Goal: Transaction & Acquisition: Purchase product/service

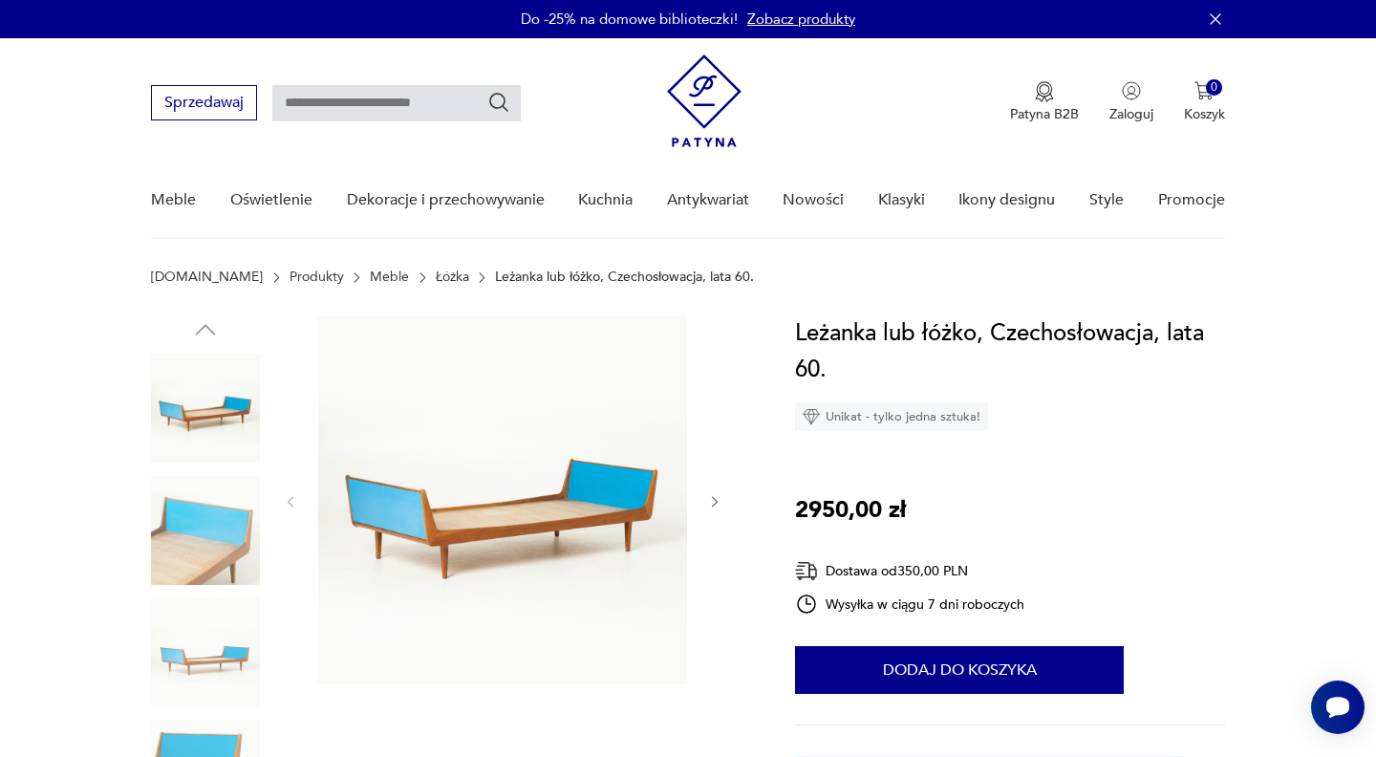
click at [544, 497] on img at bounding box center [502, 499] width 369 height 369
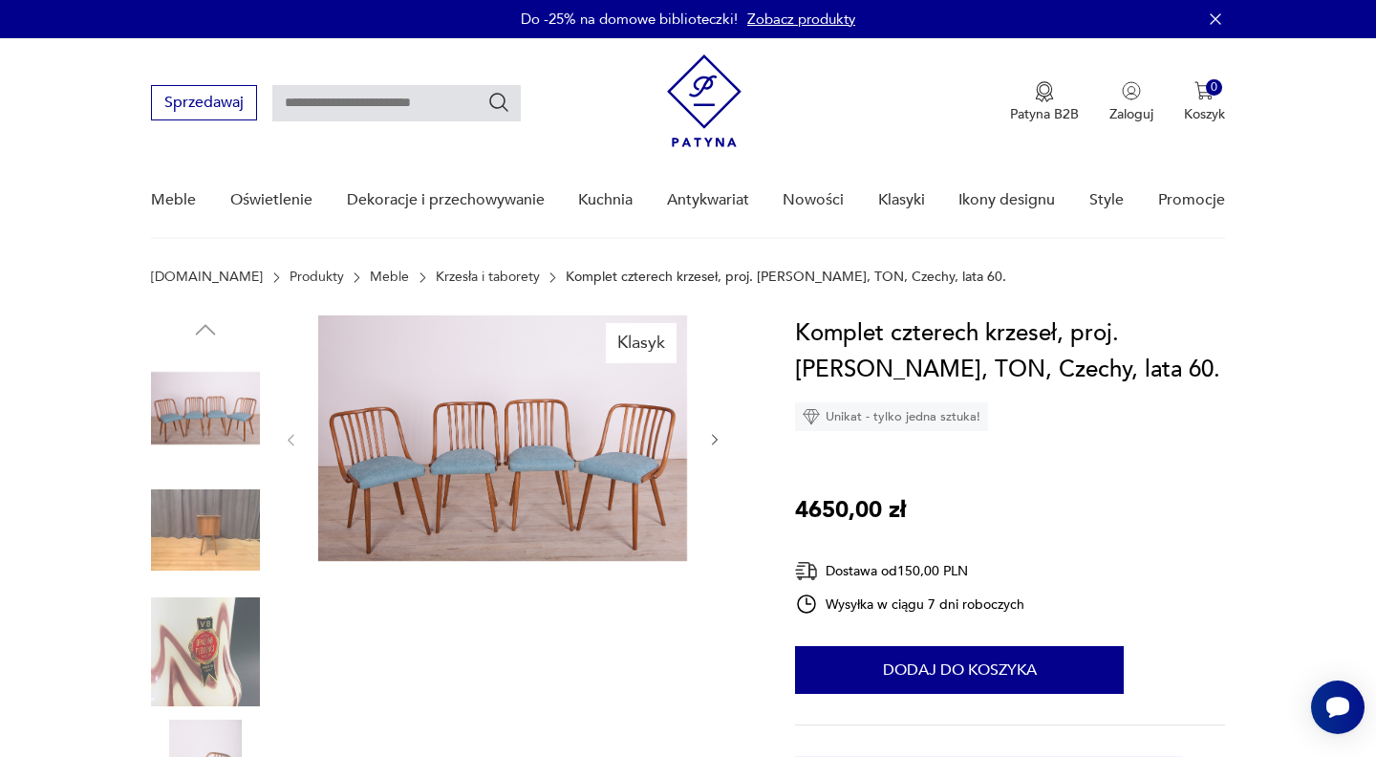
click at [484, 428] on img at bounding box center [502, 438] width 369 height 246
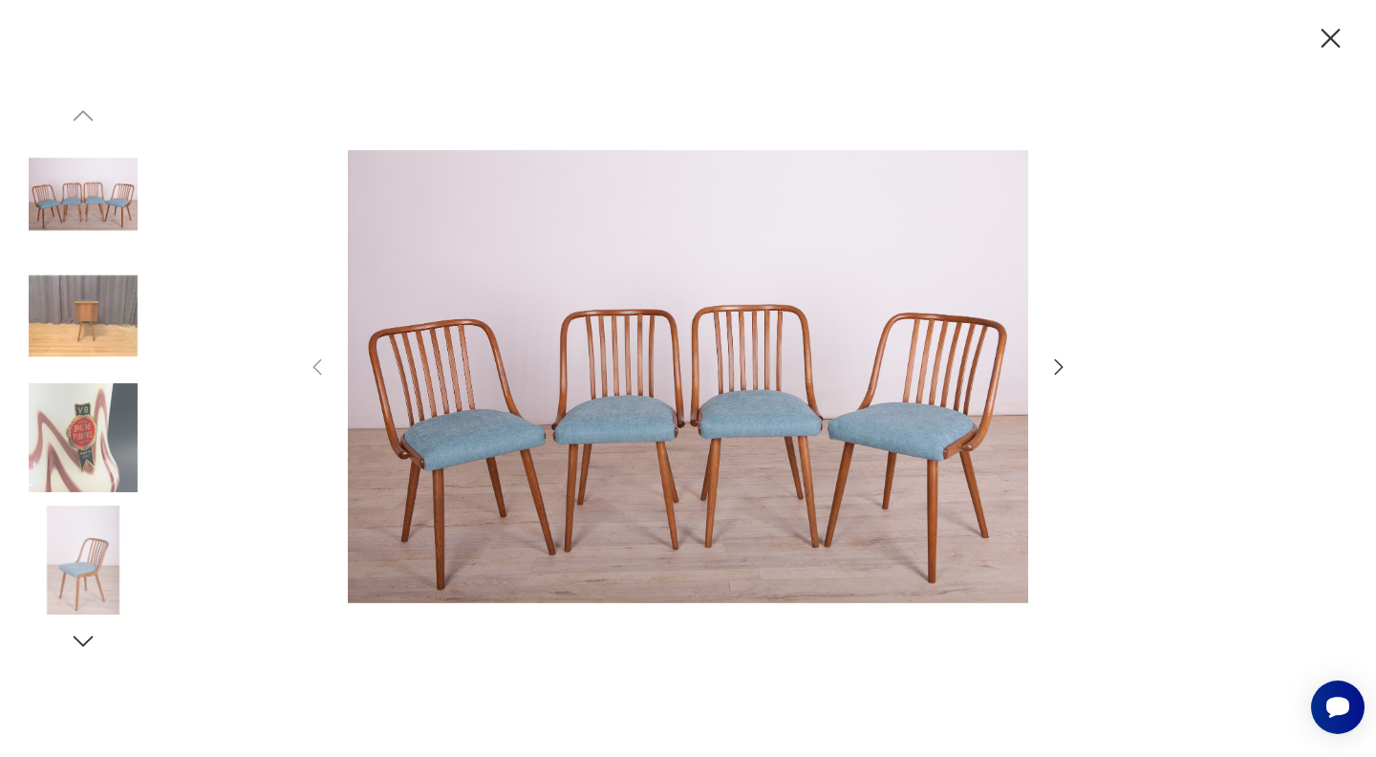
click at [1215, 542] on div at bounding box center [688, 378] width 1376 height 757
click at [1058, 361] on icon "button" at bounding box center [1058, 366] width 23 height 23
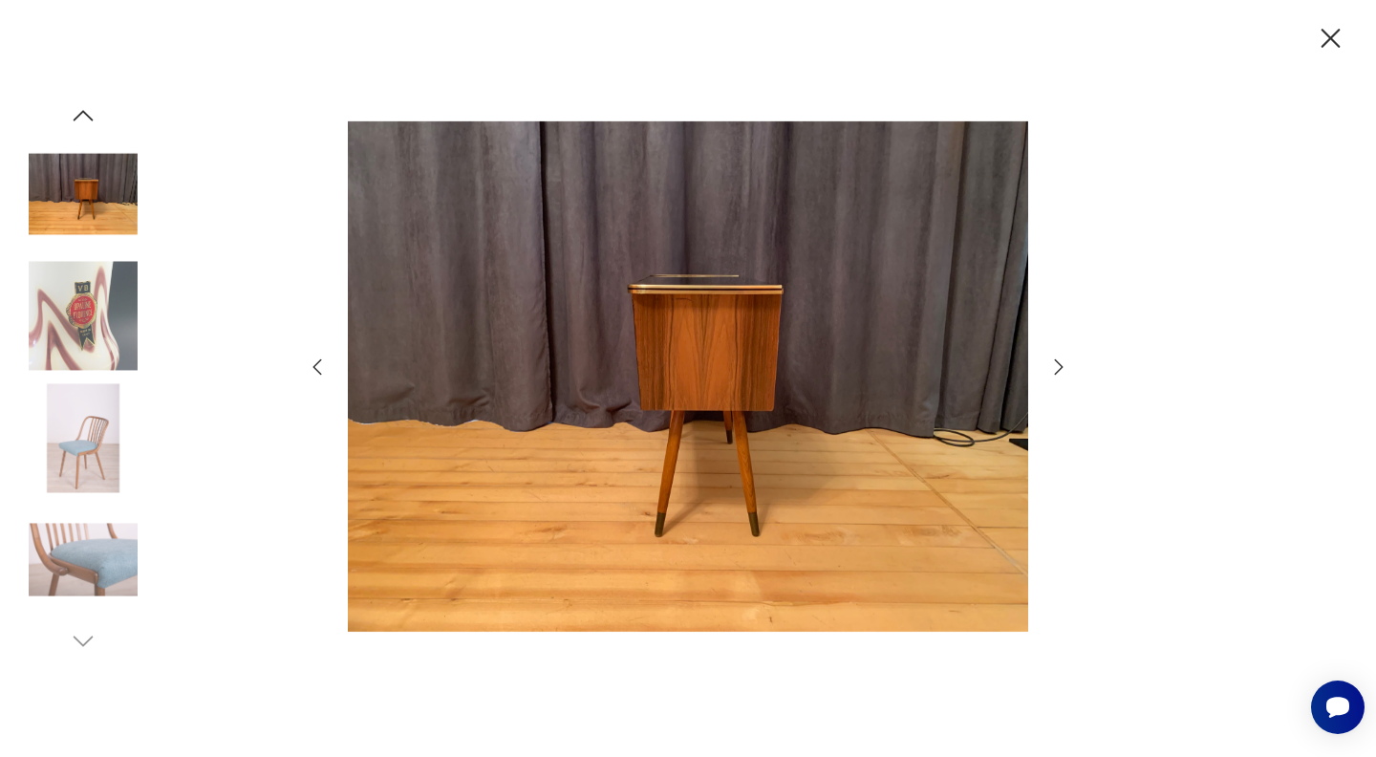
click at [1058, 361] on icon "button" at bounding box center [1058, 366] width 23 height 23
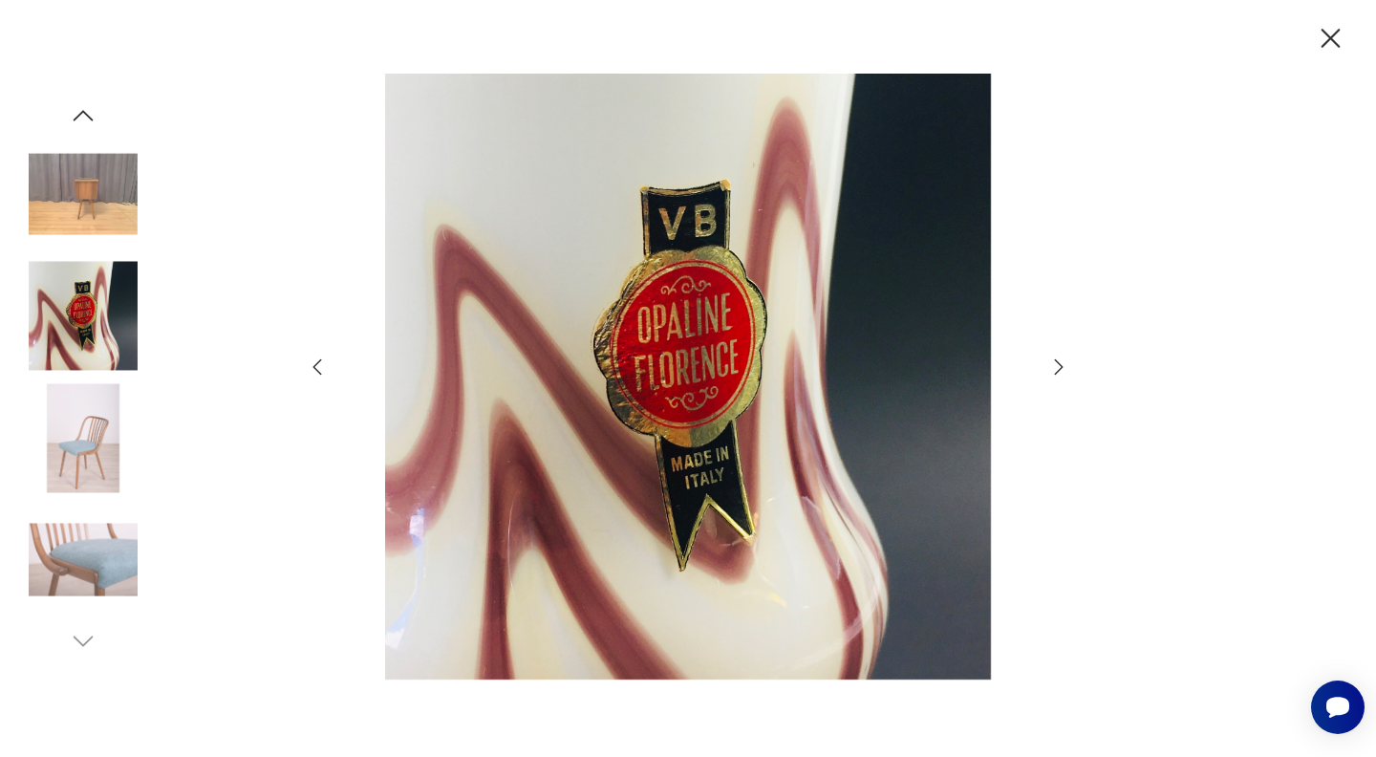
click at [1058, 361] on icon "button" at bounding box center [1058, 366] width 23 height 23
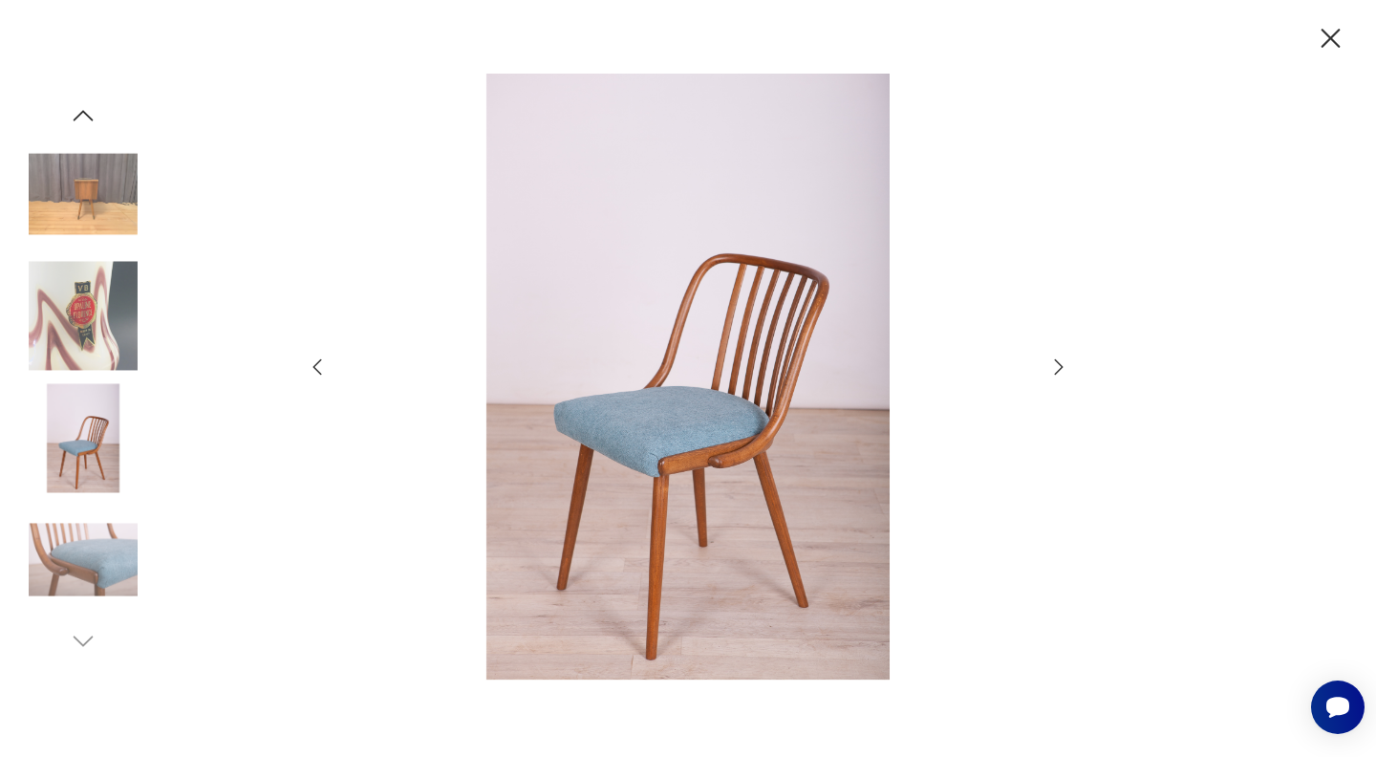
click at [1328, 41] on icon "button" at bounding box center [1330, 38] width 33 height 33
